Goal: Task Accomplishment & Management: Manage account settings

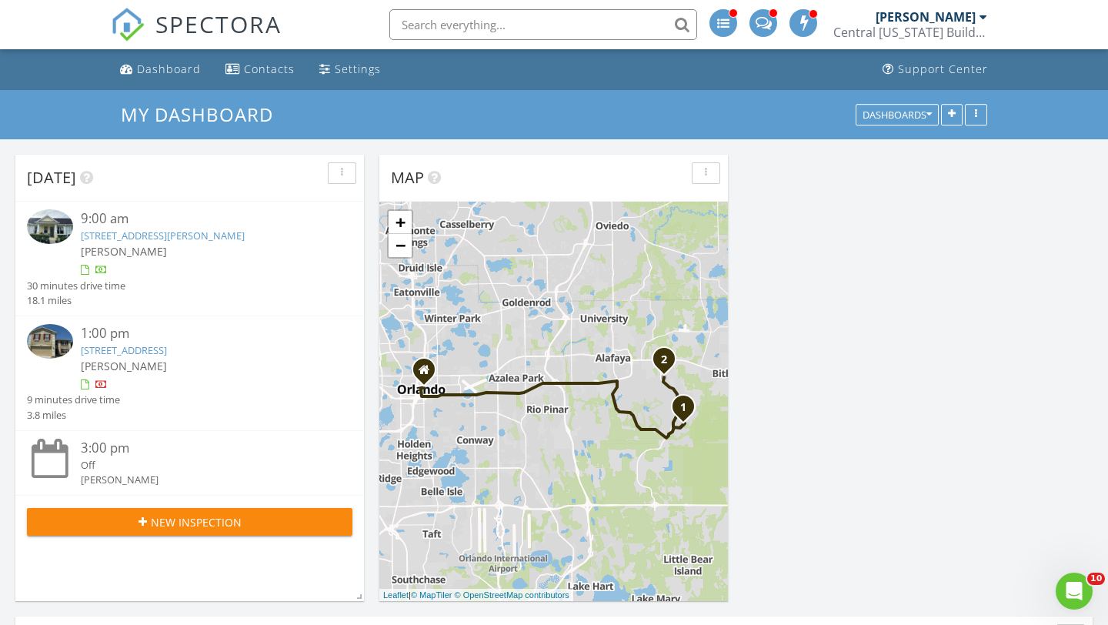
click at [132, 233] on link "14214 Tanja King Blvd, Orlando, FL 32828" at bounding box center [163, 236] width 164 height 14
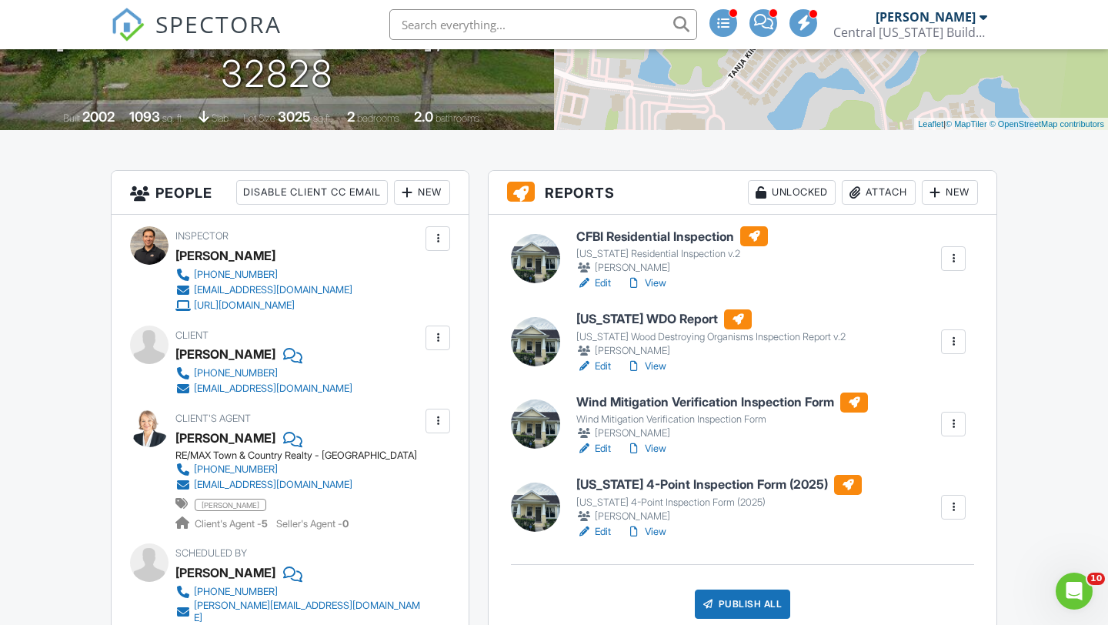
scroll to position [282, 0]
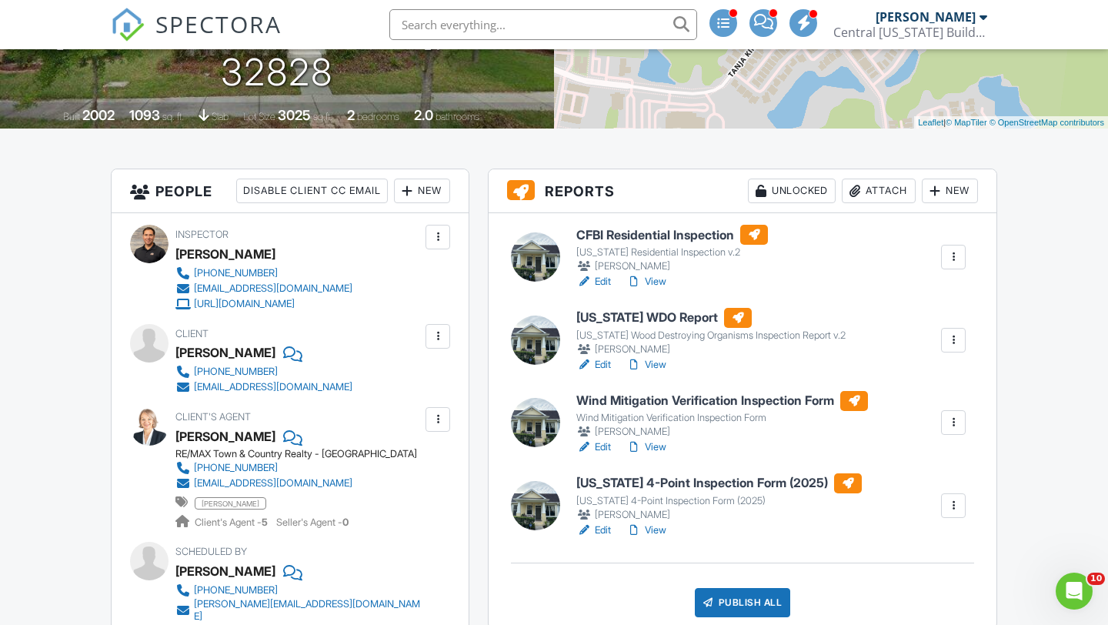
click at [636, 233] on h6 "CFBI Residential Inspection" at bounding box center [672, 235] width 192 height 20
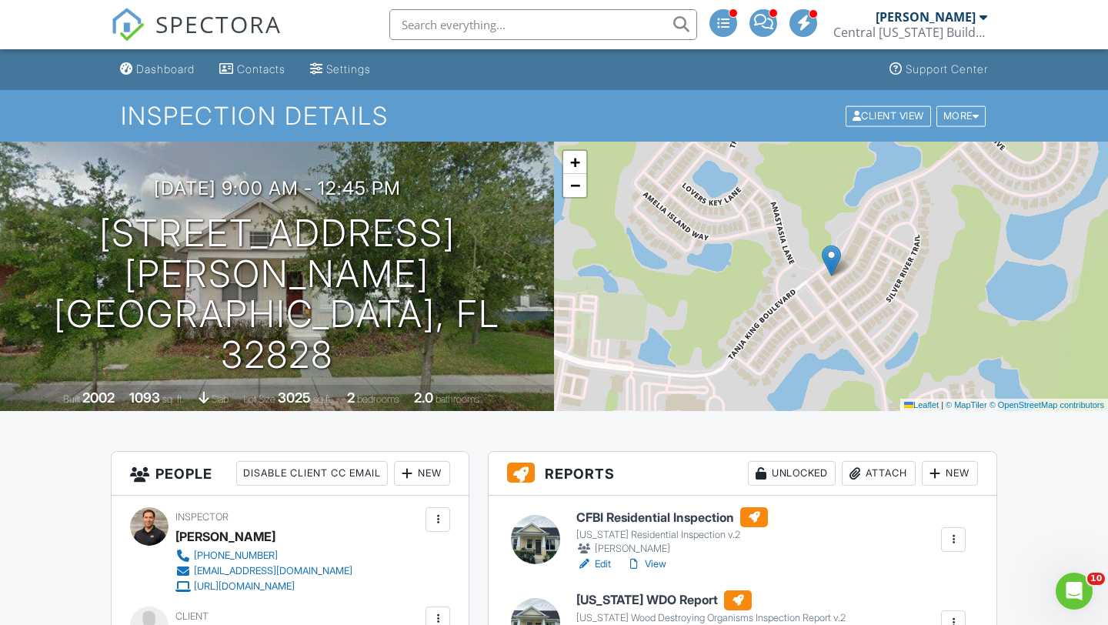
click at [619, 598] on h6 "[US_STATE] WDO Report" at bounding box center [710, 600] width 269 height 20
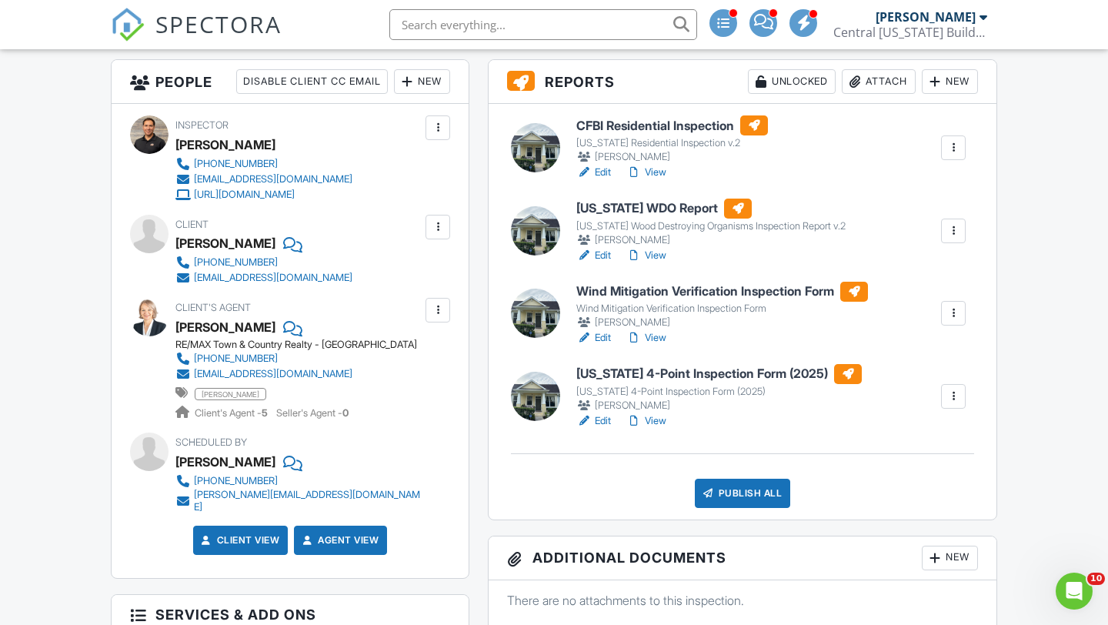
scroll to position [393, 0]
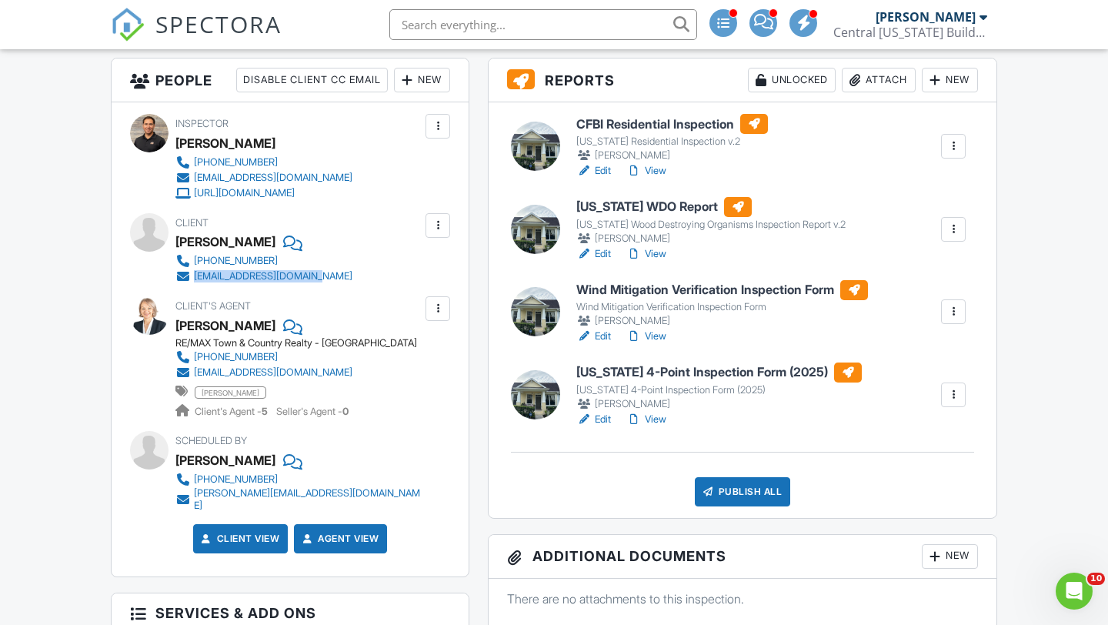
drag, startPoint x: 343, startPoint y: 272, endPoint x: 195, endPoint y: 273, distance: 148.5
click at [194, 273] on div "Client Henry Halbrook 407-705-9447 henryhalbrook@gmail.com" at bounding box center [300, 248] width 251 height 71
copy div "[EMAIL_ADDRESS][DOMAIN_NAME]"
drag, startPoint x: 394, startPoint y: 363, endPoint x: 324, endPoint y: 372, distance: 70.5
click at [324, 372] on div "RE/MAX Town & Country Realty - Winter Springs 413-358-2824 irinavphomes@gmail.c…" at bounding box center [296, 378] width 242 height 82
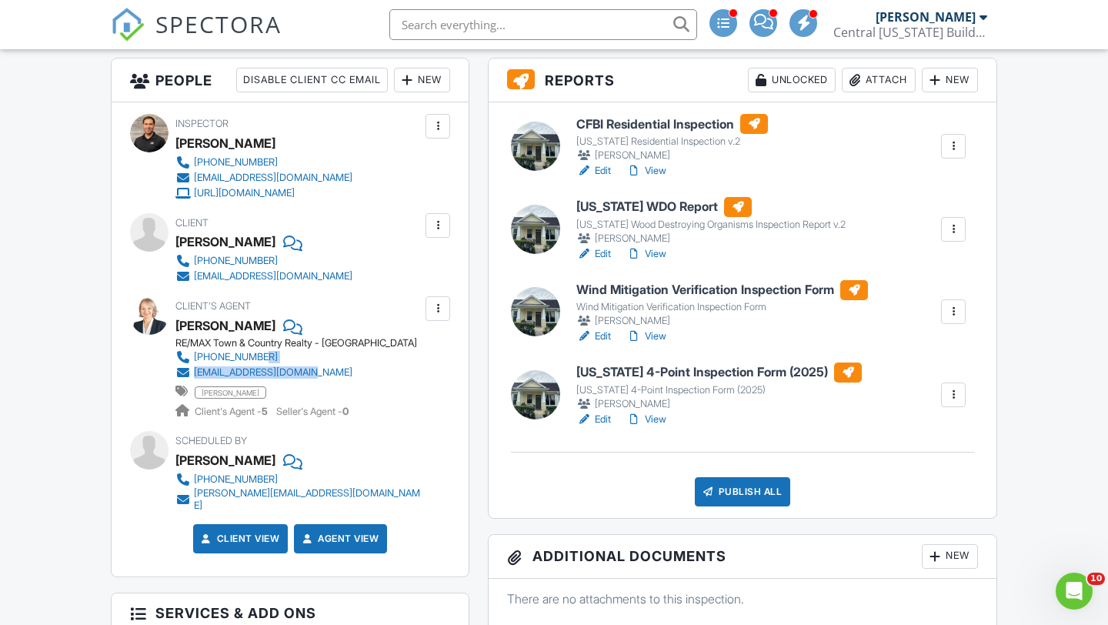
copy div "[EMAIL_ADDRESS][DOMAIN_NAME]"
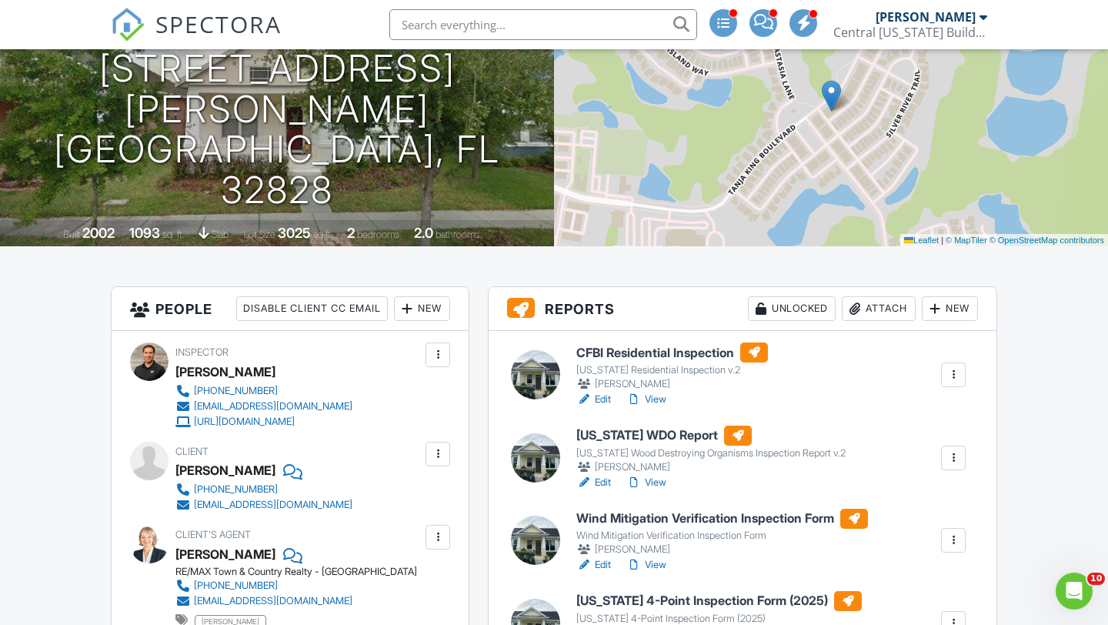
scroll to position [165, 0]
click at [634, 517] on h6 "Wind Mitigation Verification Inspection Form" at bounding box center [722, 518] width 292 height 20
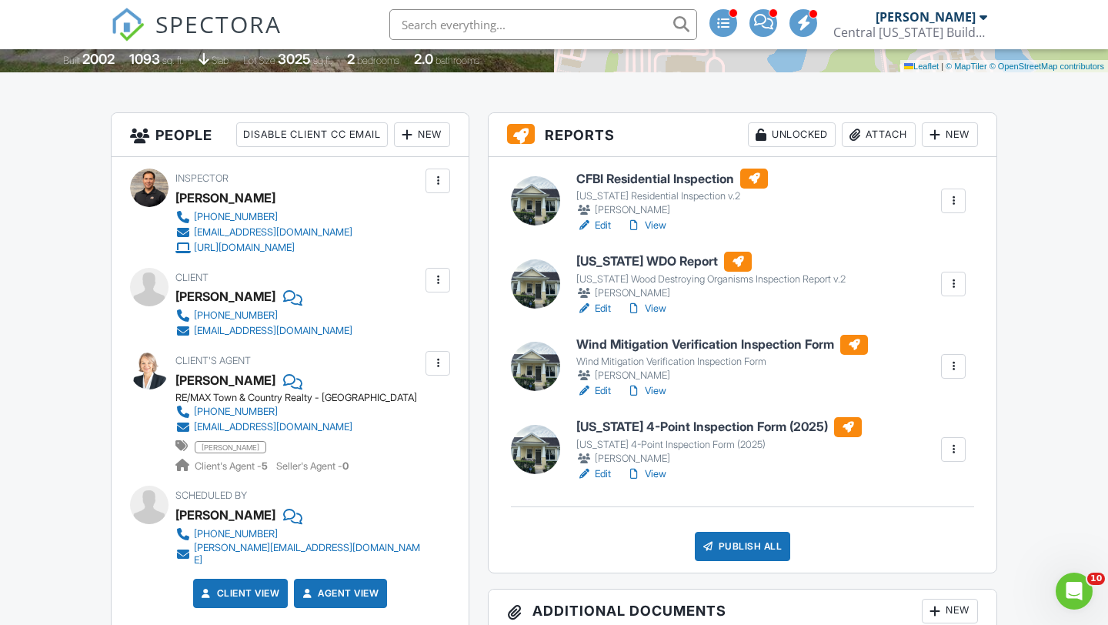
scroll to position [334, 0]
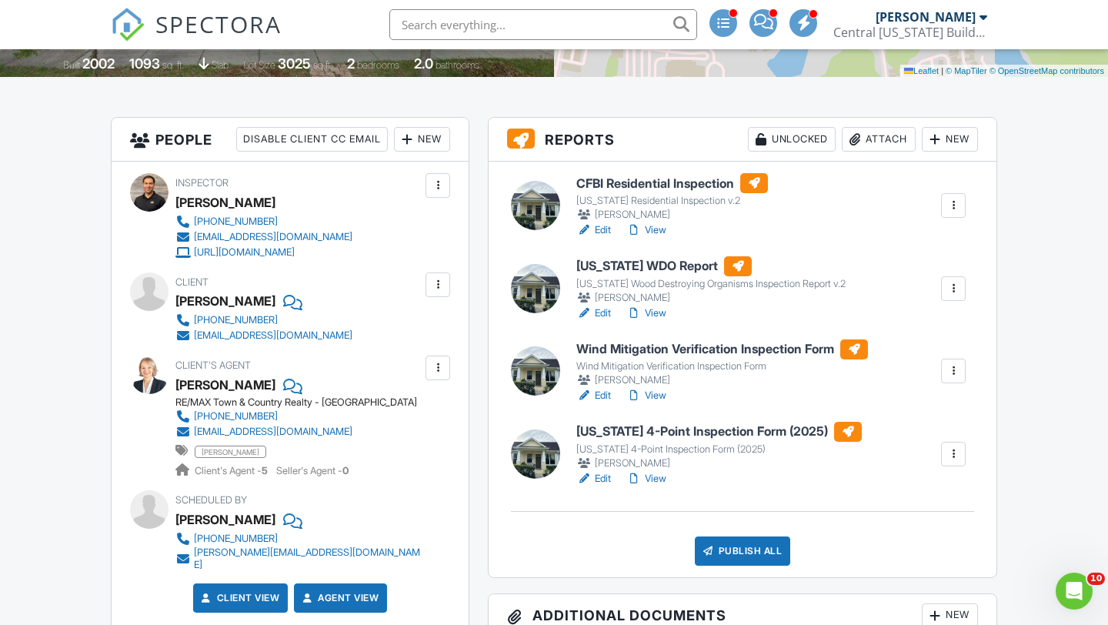
click at [624, 441] on h6 "[US_STATE] 4-Point Inspection Form (2025)" at bounding box center [718, 432] width 285 height 20
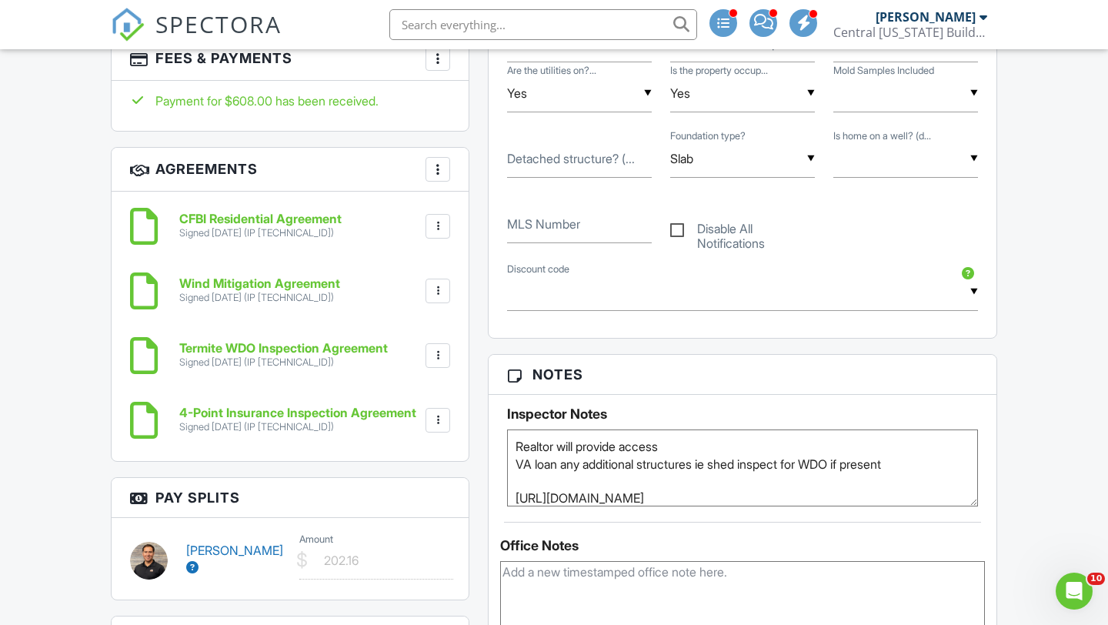
scroll to position [1147, 0]
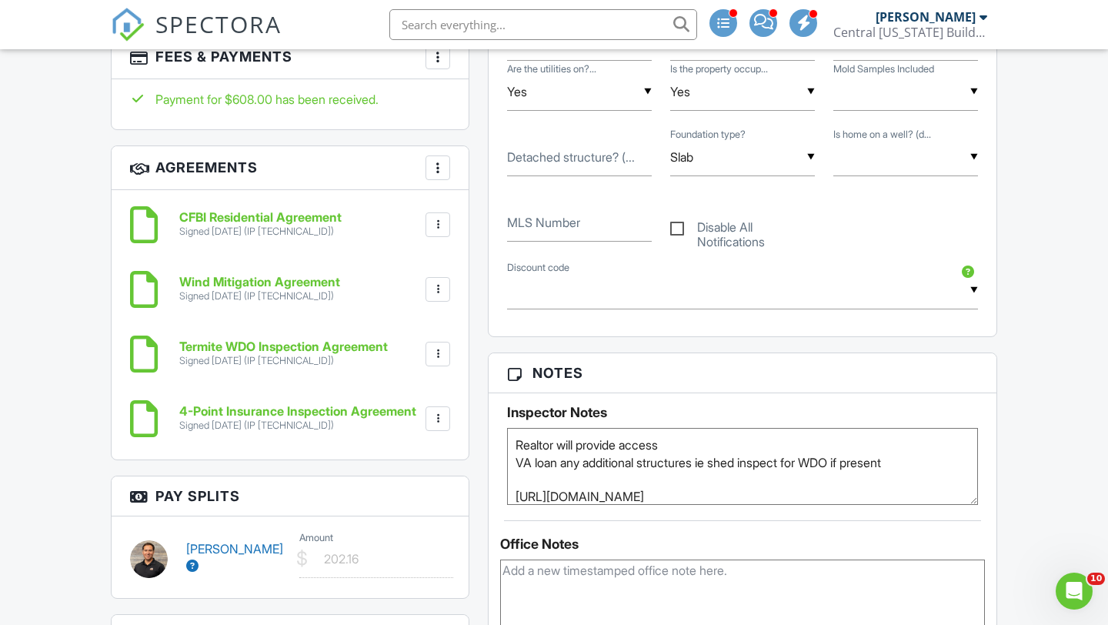
click at [192, 559] on icon at bounding box center [192, 565] width 12 height 12
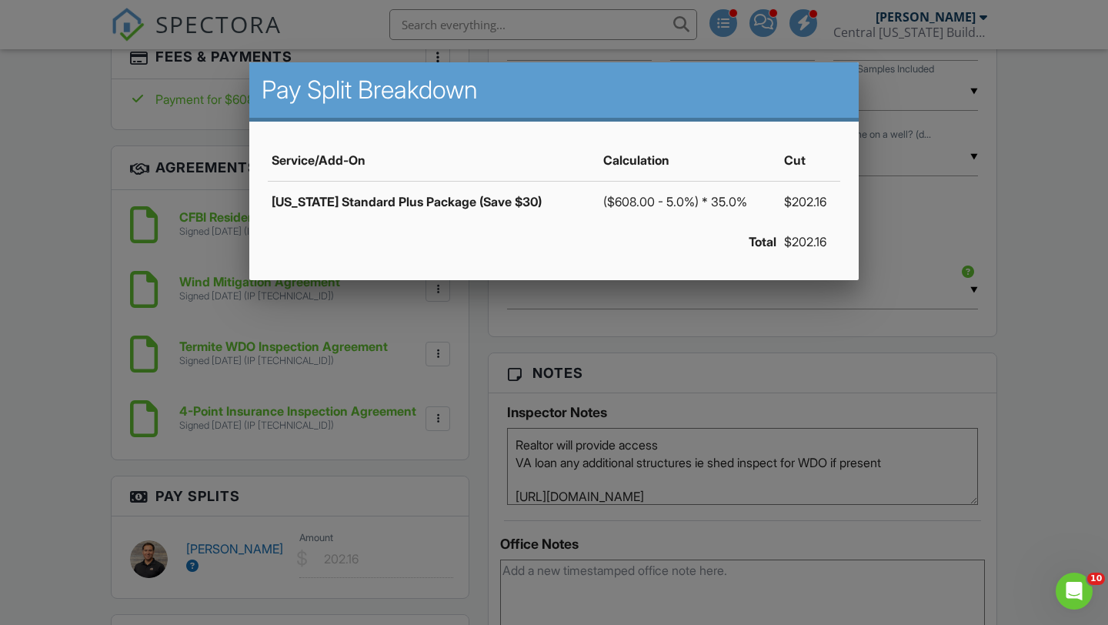
click at [69, 482] on div at bounding box center [554, 313] width 1108 height 781
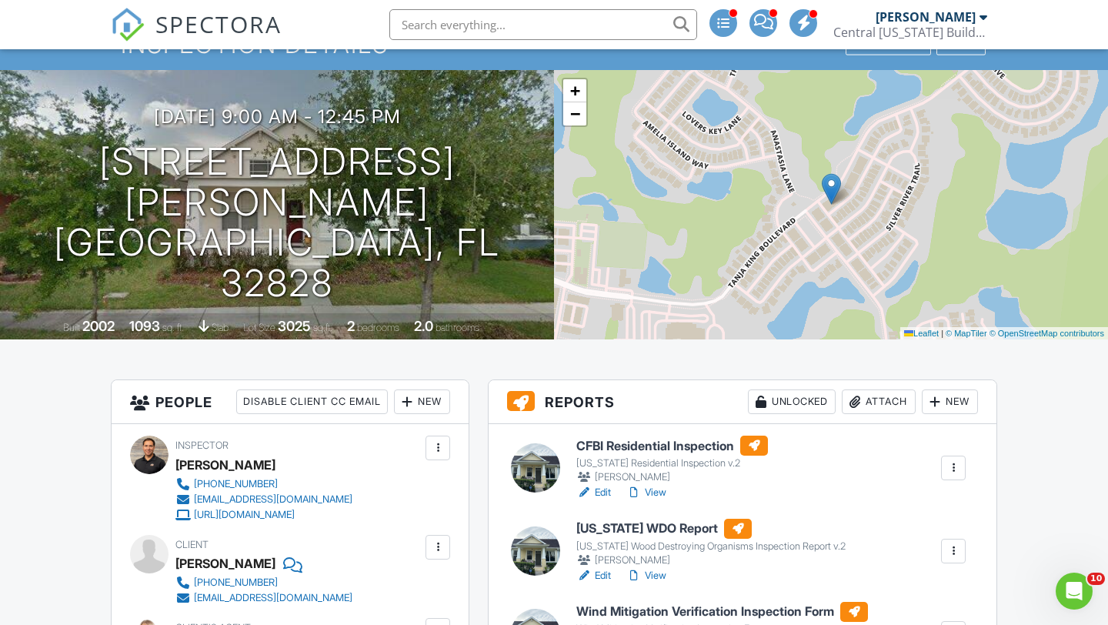
scroll to position [0, 0]
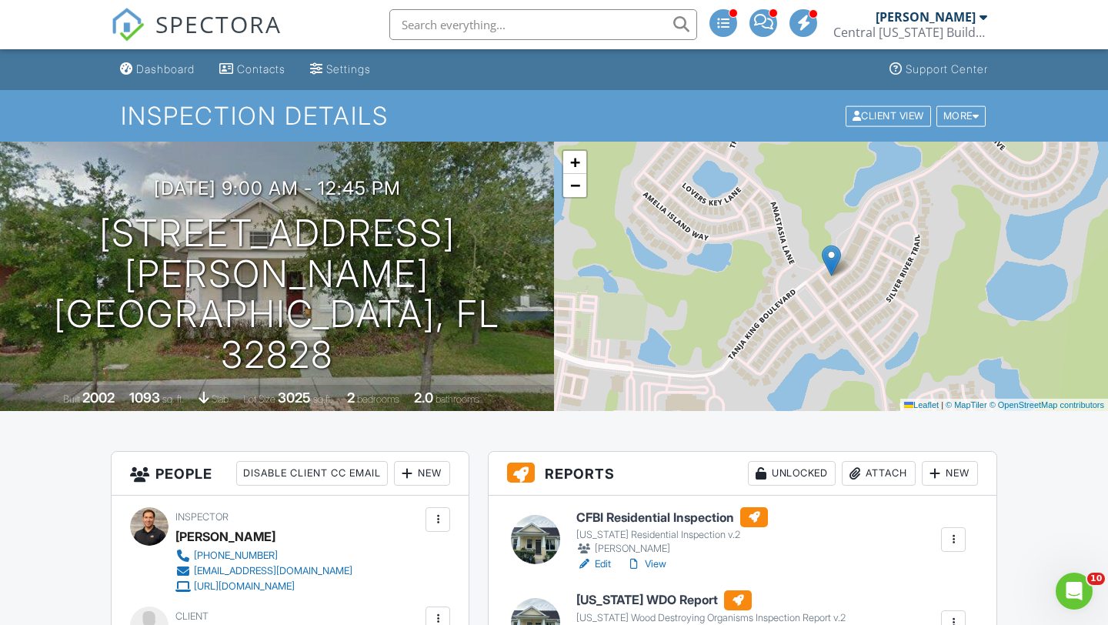
click at [924, 24] on div "[PERSON_NAME]" at bounding box center [926, 16] width 100 height 15
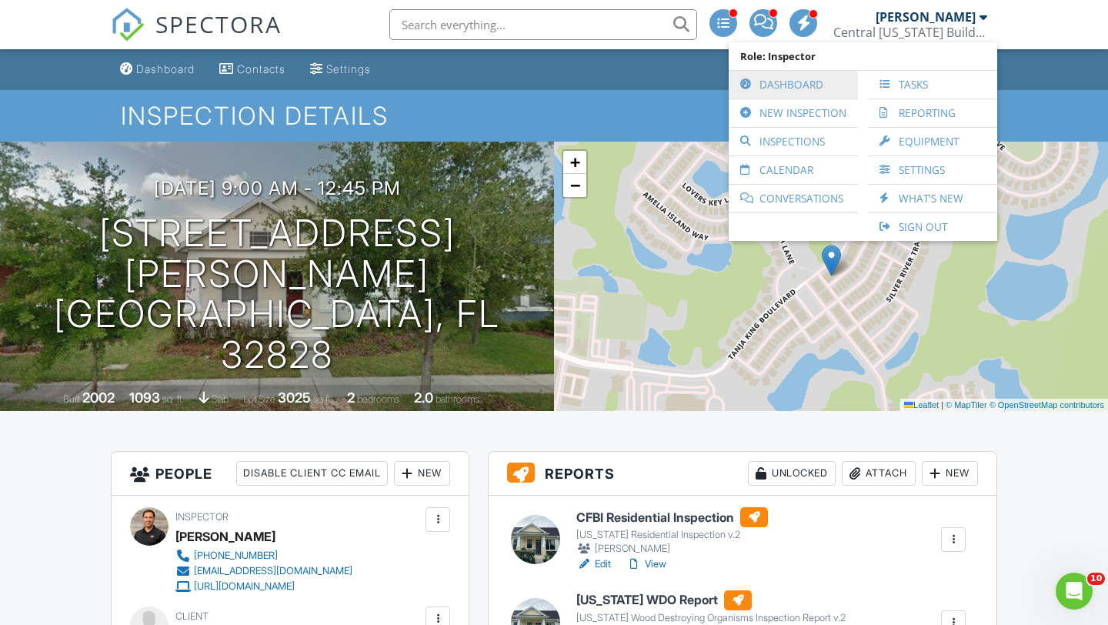
click at [784, 85] on link "Dashboard" at bounding box center [793, 85] width 114 height 28
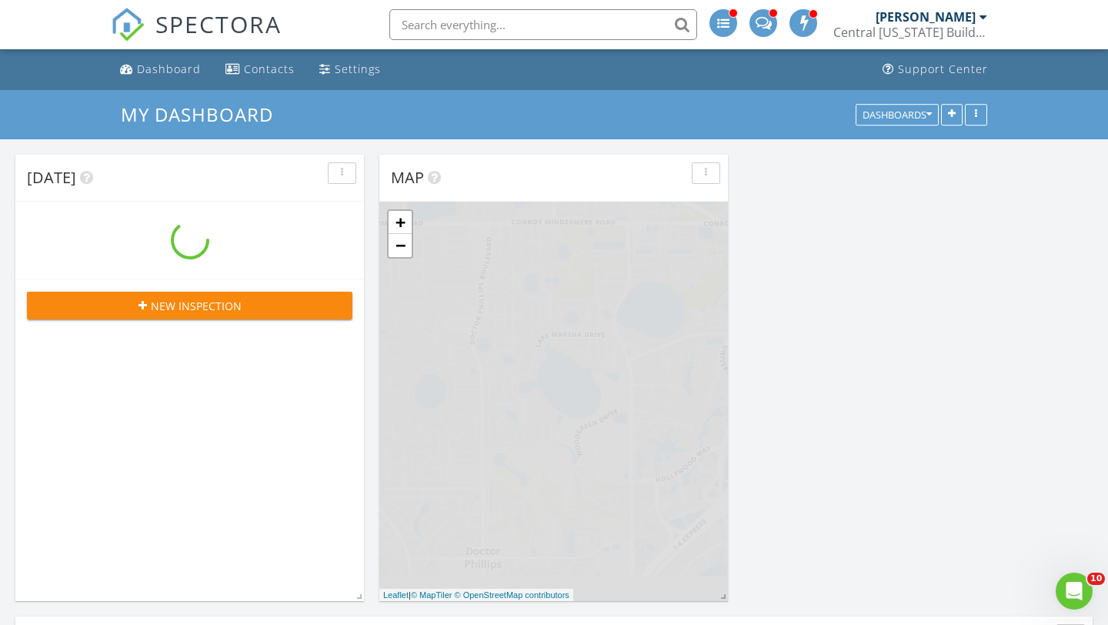
scroll to position [1247, 1109]
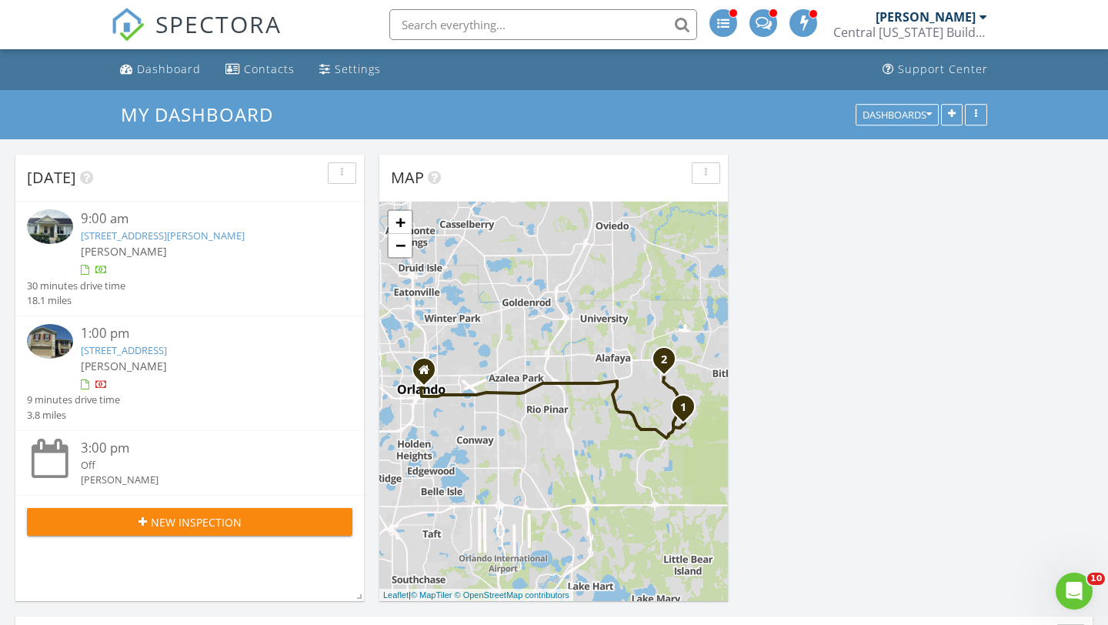
click at [101, 352] on link "806 Sterling Spring Rd, Orlando, FL 32828" at bounding box center [124, 350] width 86 height 14
